Goal: Task Accomplishment & Management: Manage account settings

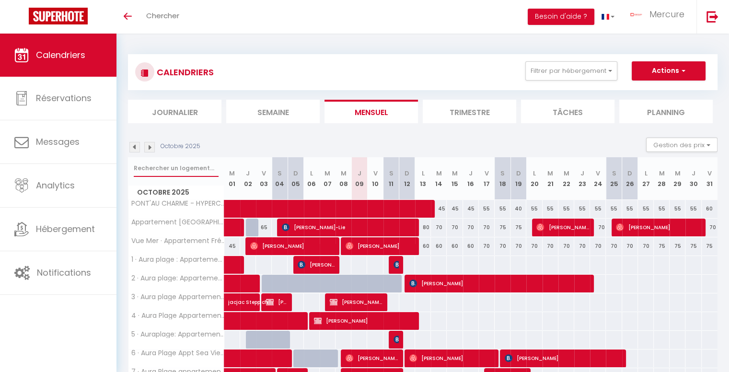
click at [178, 167] on input "text" at bounding box center [176, 168] width 85 height 17
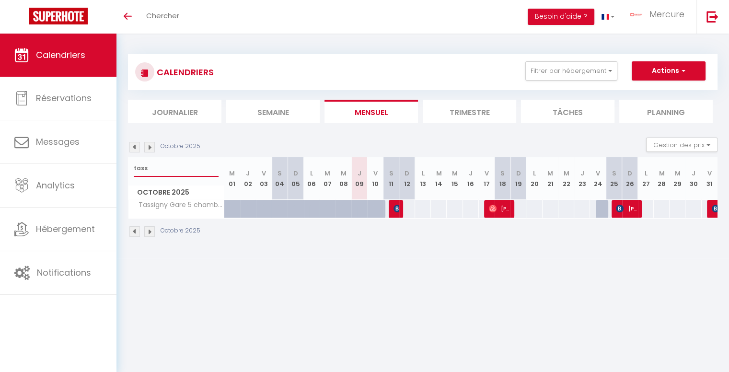
type input "tass"
drag, startPoint x: 396, startPoint y: 209, endPoint x: 451, endPoint y: 289, distance: 96.9
click at [451, 289] on body "🟢 Des questions ou besoin d'assistance pour la migration AirBnB? Prenez rdv >>>…" at bounding box center [364, 220] width 729 height 372
click at [134, 230] on img at bounding box center [134, 231] width 11 height 11
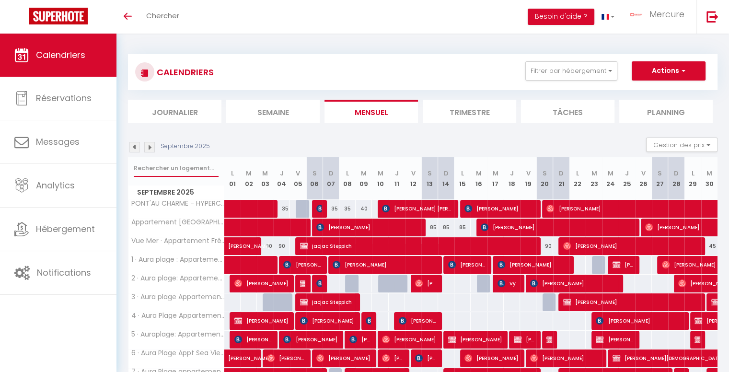
click at [151, 163] on input "text" at bounding box center [176, 168] width 85 height 17
type input "tassi"
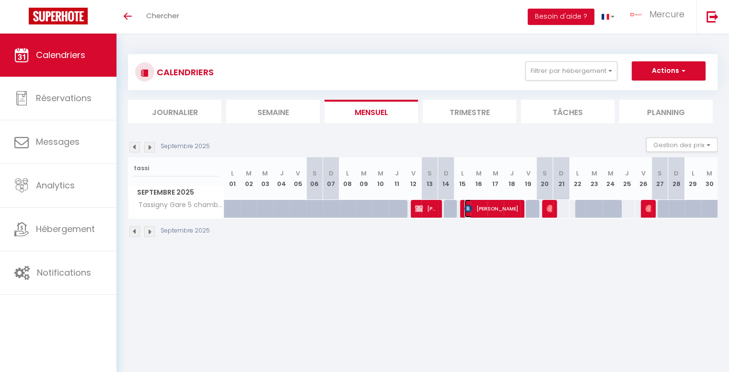
click at [490, 212] on span "sayer christelle" at bounding box center [491, 208] width 54 height 18
select select "OK"
select select "KO"
select select "1"
select select "0"
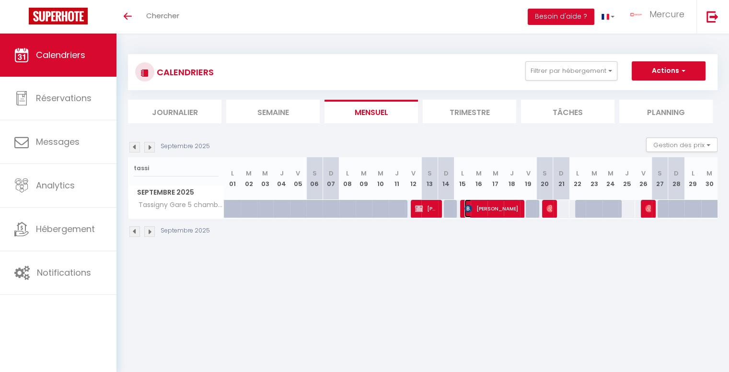
select select "1"
select select
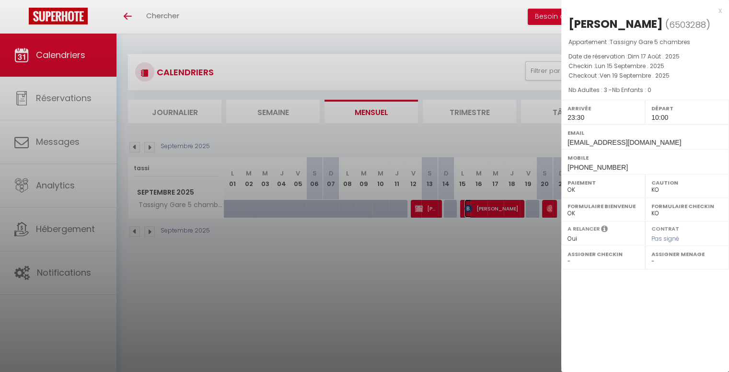
scroll to position [34, 0]
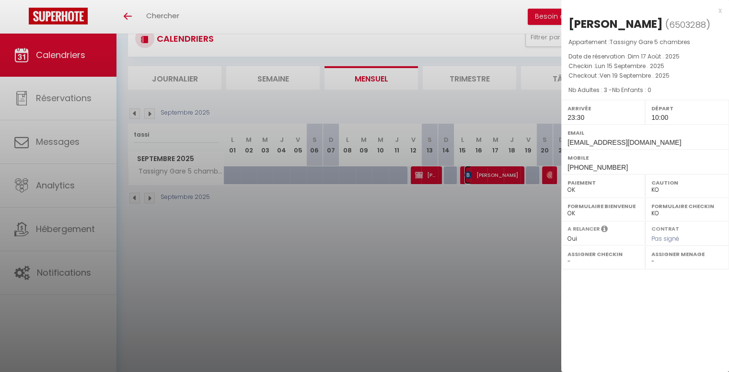
select select "50832"
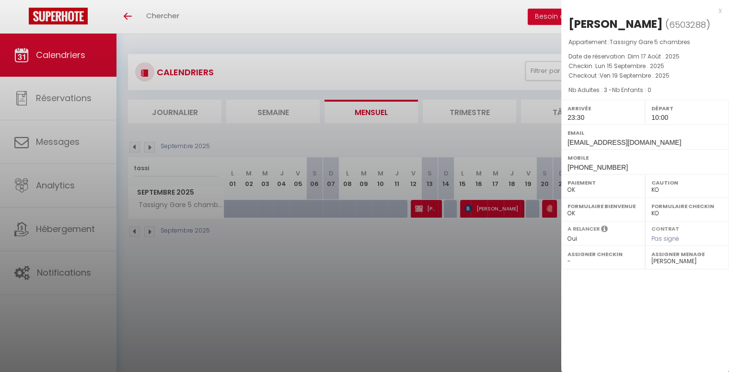
click at [509, 226] on div at bounding box center [364, 186] width 729 height 372
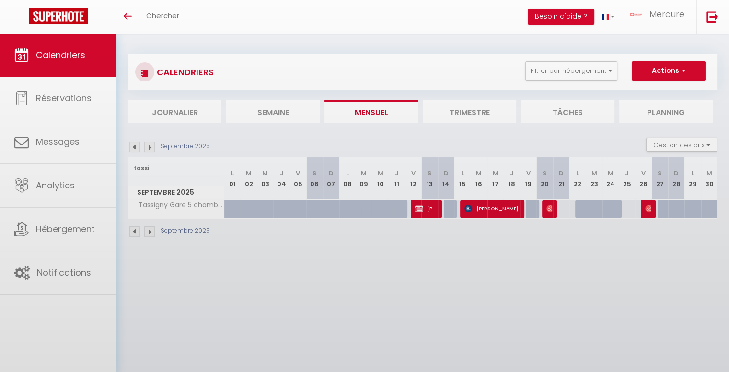
click at [485, 209] on div at bounding box center [364, 186] width 729 height 372
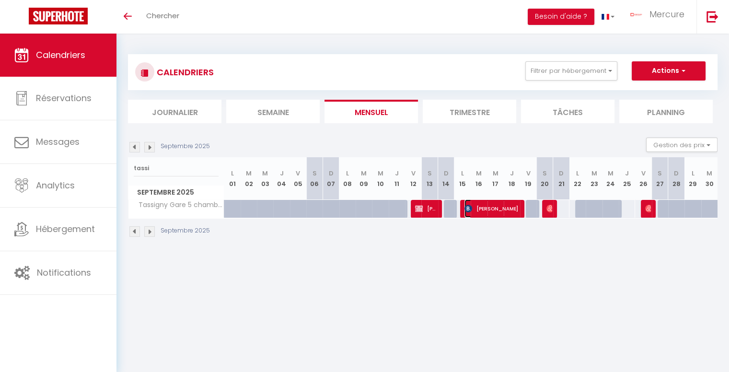
click at [486, 206] on span "sayer christelle" at bounding box center [491, 208] width 54 height 18
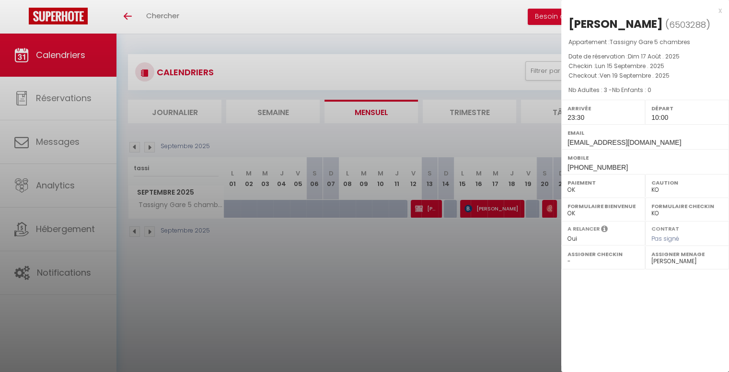
click at [486, 206] on div at bounding box center [364, 186] width 729 height 372
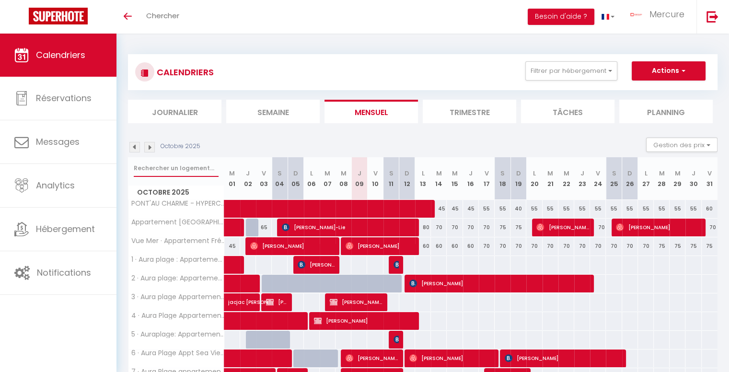
click at [174, 167] on input "text" at bounding box center [176, 168] width 85 height 17
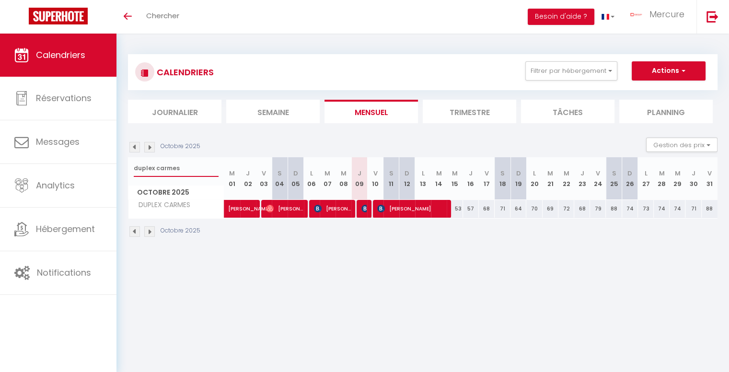
type input "duplex carmes"
click at [367, 210] on div at bounding box center [363, 209] width 16 height 18
click at [362, 209] on img at bounding box center [365, 209] width 8 height 8
select select "OK"
select select "KO"
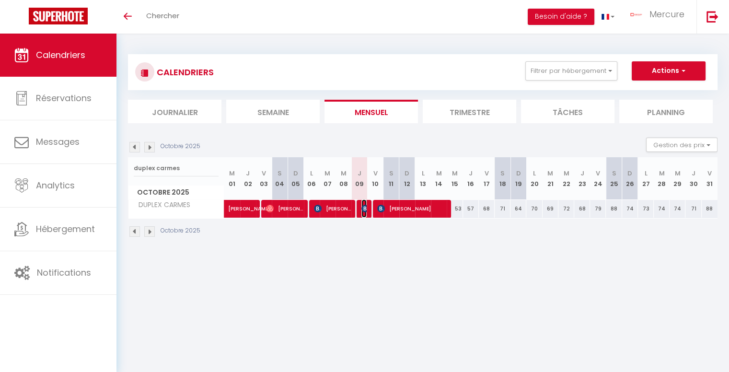
select select "0"
select select "1"
select select
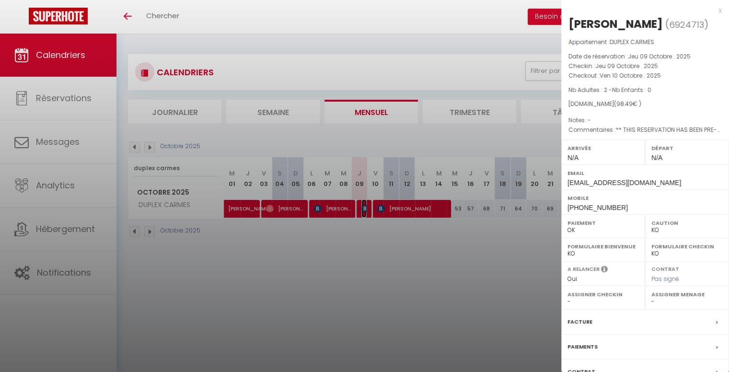
scroll to position [73, 0]
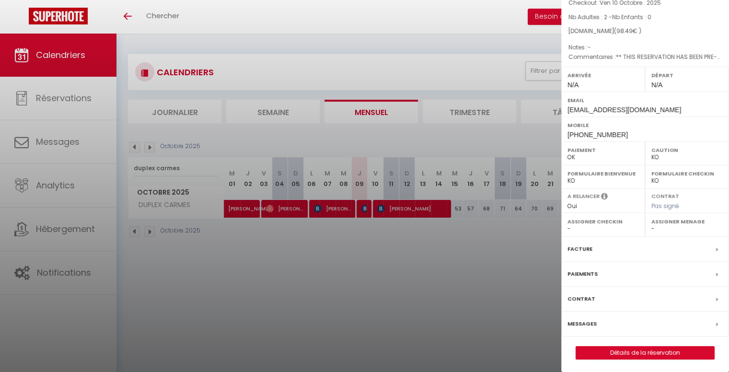
click at [586, 313] on div "Messages" at bounding box center [645, 324] width 168 height 25
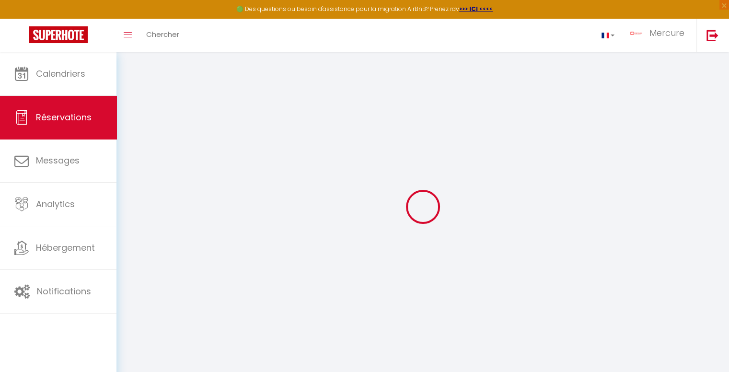
select select
checkbox input "false"
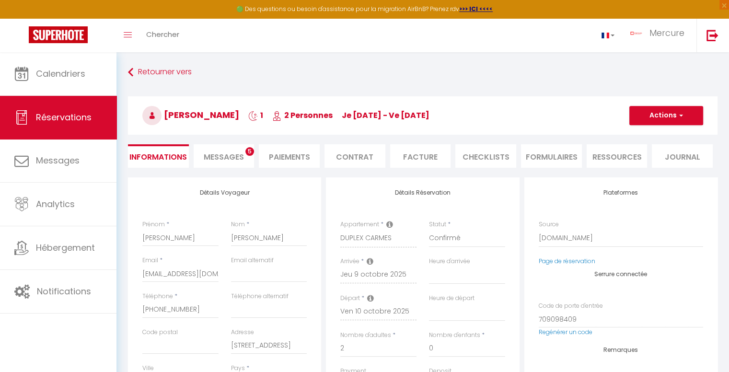
select select
checkbox input "false"
type textarea "** THIS RESERVATION HAS BEEN PRE-PAID ** BOOKING NOTE : Payment charge is EUR 1…"
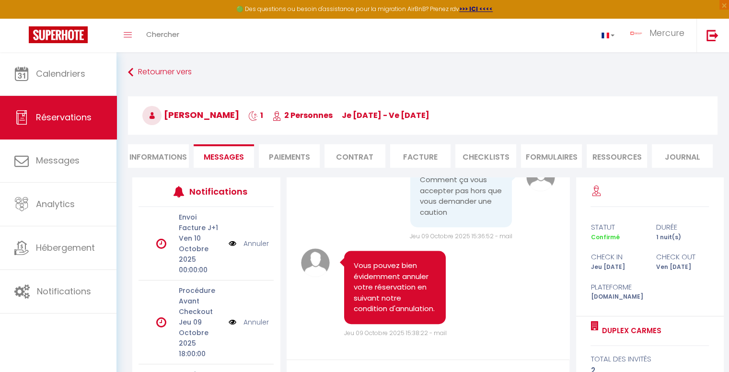
scroll to position [4197, 0]
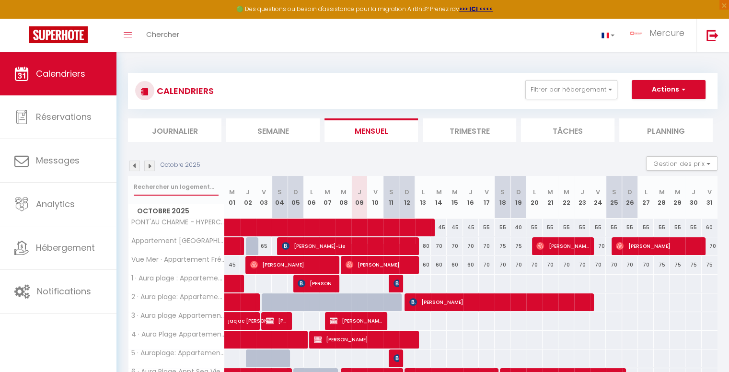
click at [180, 189] on input "text" at bounding box center [176, 186] width 85 height 17
type input "carm"
select select
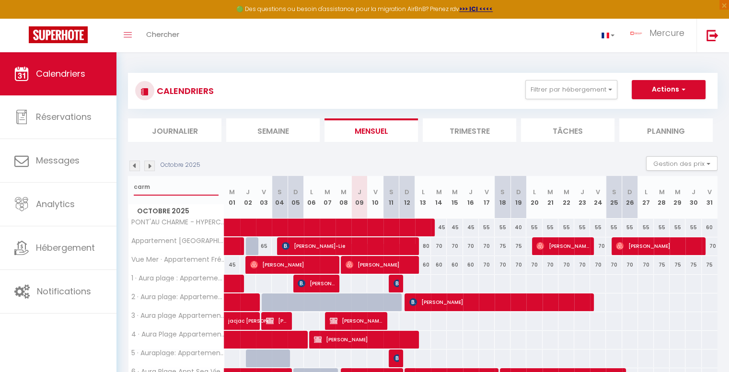
select select
type input "carme"
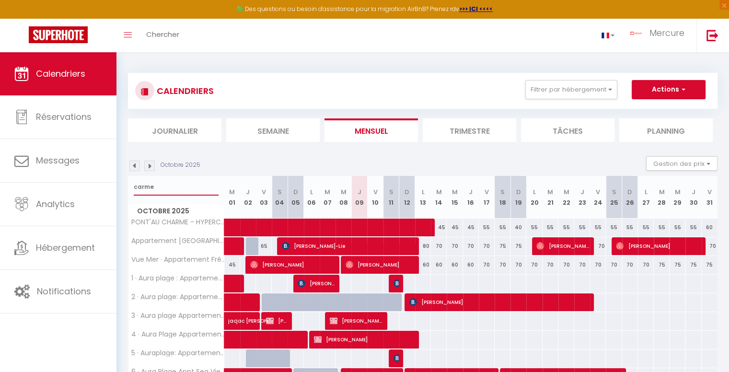
select select
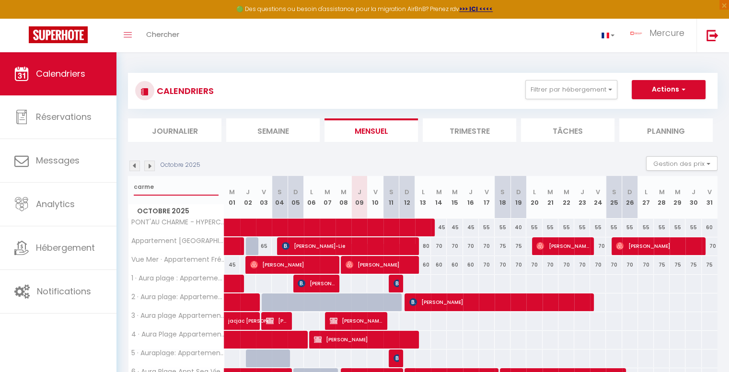
select select
type input "carmes"
select select
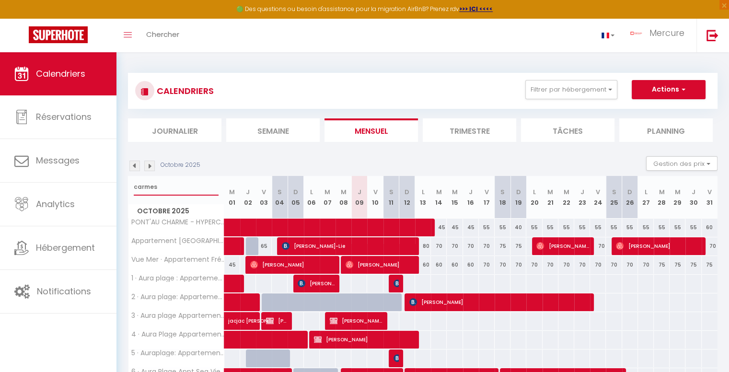
select select
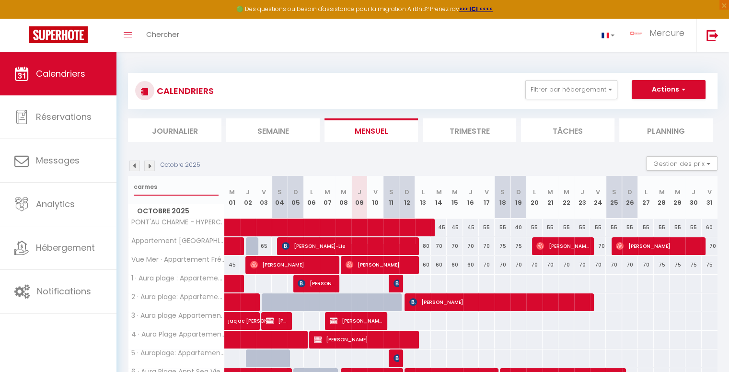
type input "carmes"
select select
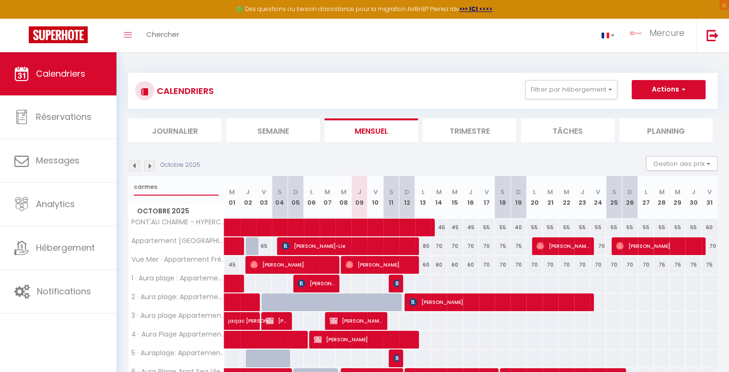
select select
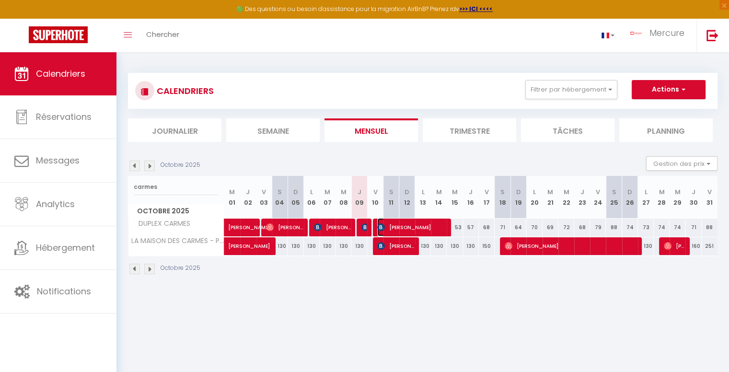
click at [397, 225] on span "[PERSON_NAME] [PERSON_NAME]" at bounding box center [411, 227] width 69 height 18
select select "OK"
select select "KO"
select select "0"
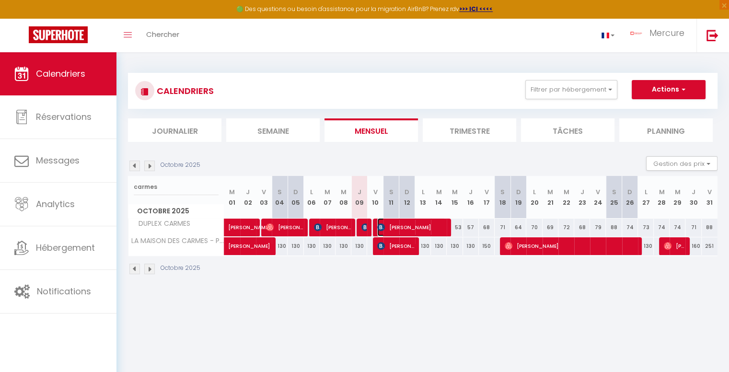
select select "1"
select select
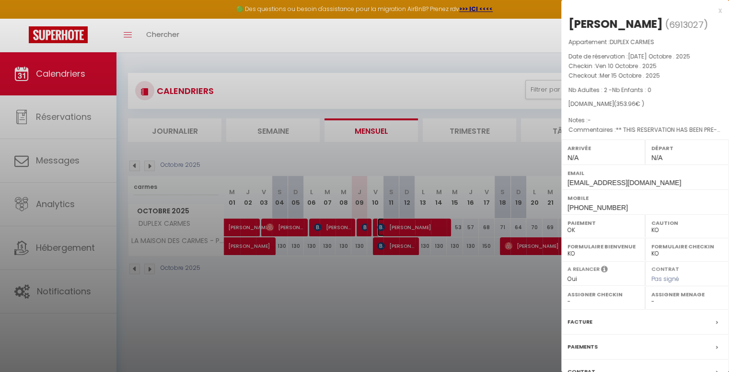
scroll to position [73, 0]
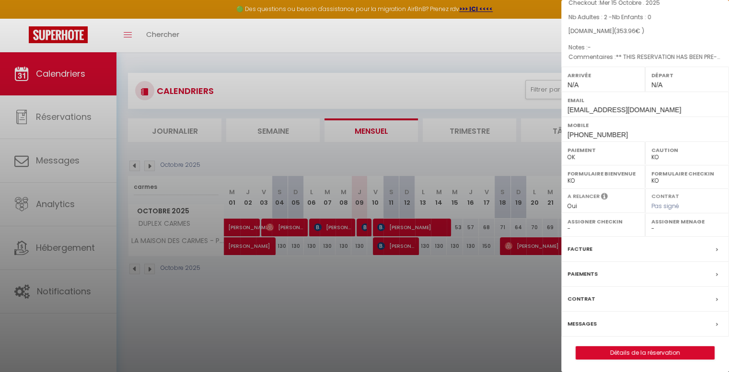
click at [604, 321] on div "Messages" at bounding box center [645, 324] width 168 height 25
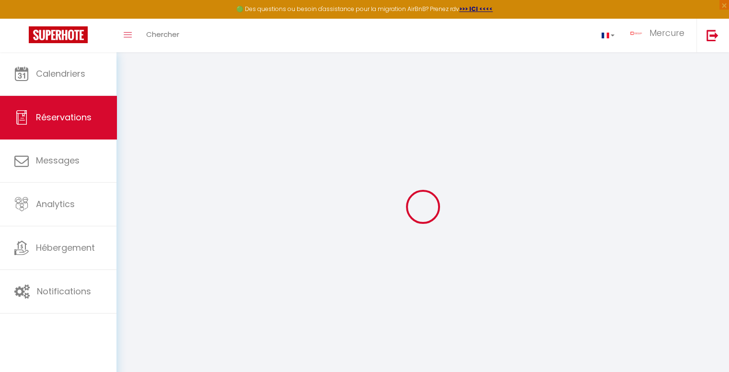
select select
checkbox input "false"
select select
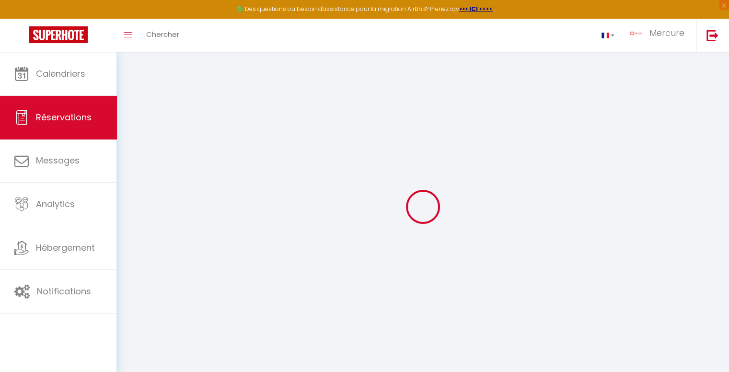
checkbox input "false"
type textarea "** THIS RESERVATION HAS BEEN PRE-PAID ** Reservation has a cancellation grace p…"
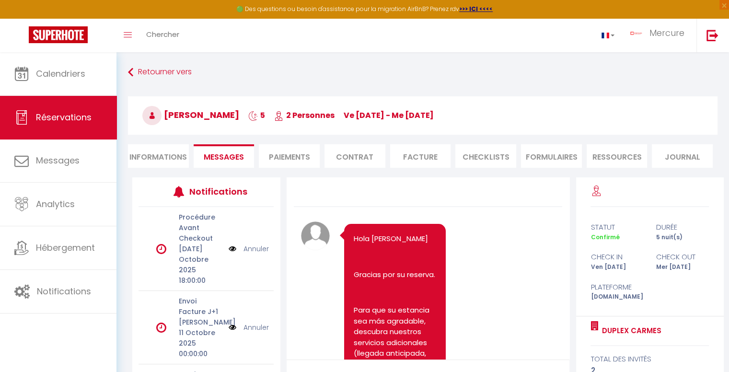
scroll to position [3691, 0]
